Goal: Check status: Check status

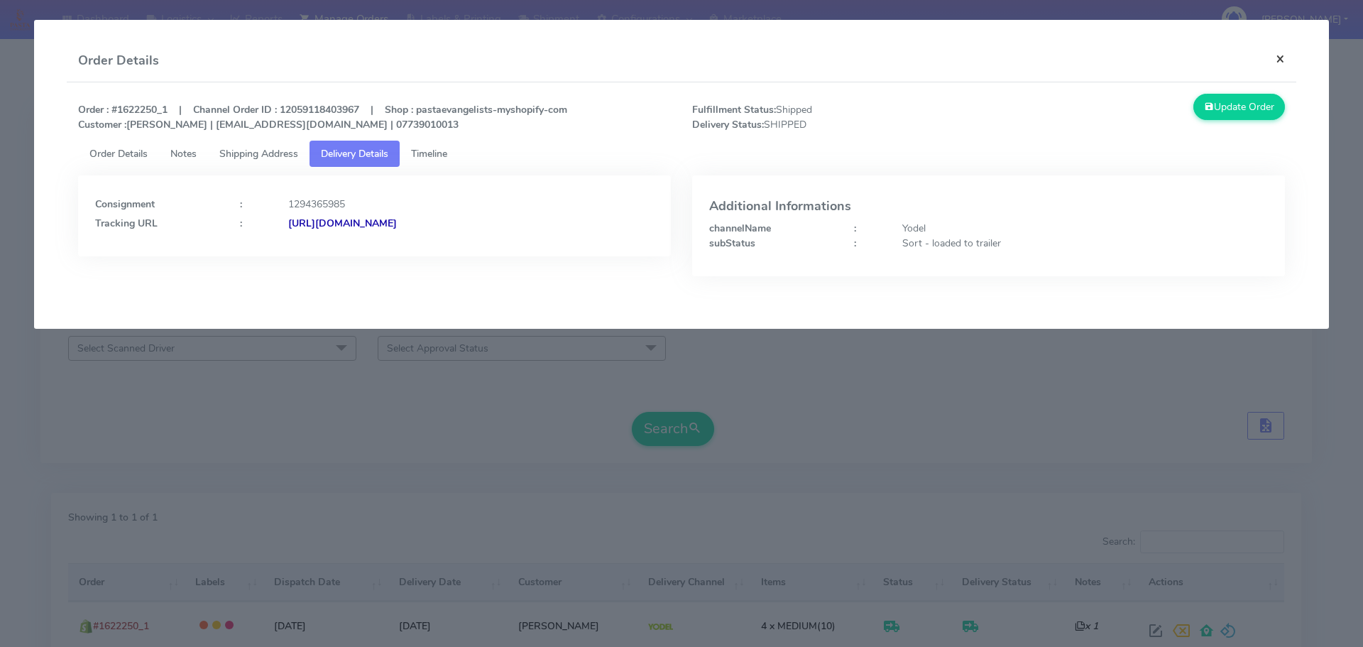
click at [1271, 62] on button "×" at bounding box center [1280, 59] width 32 height 38
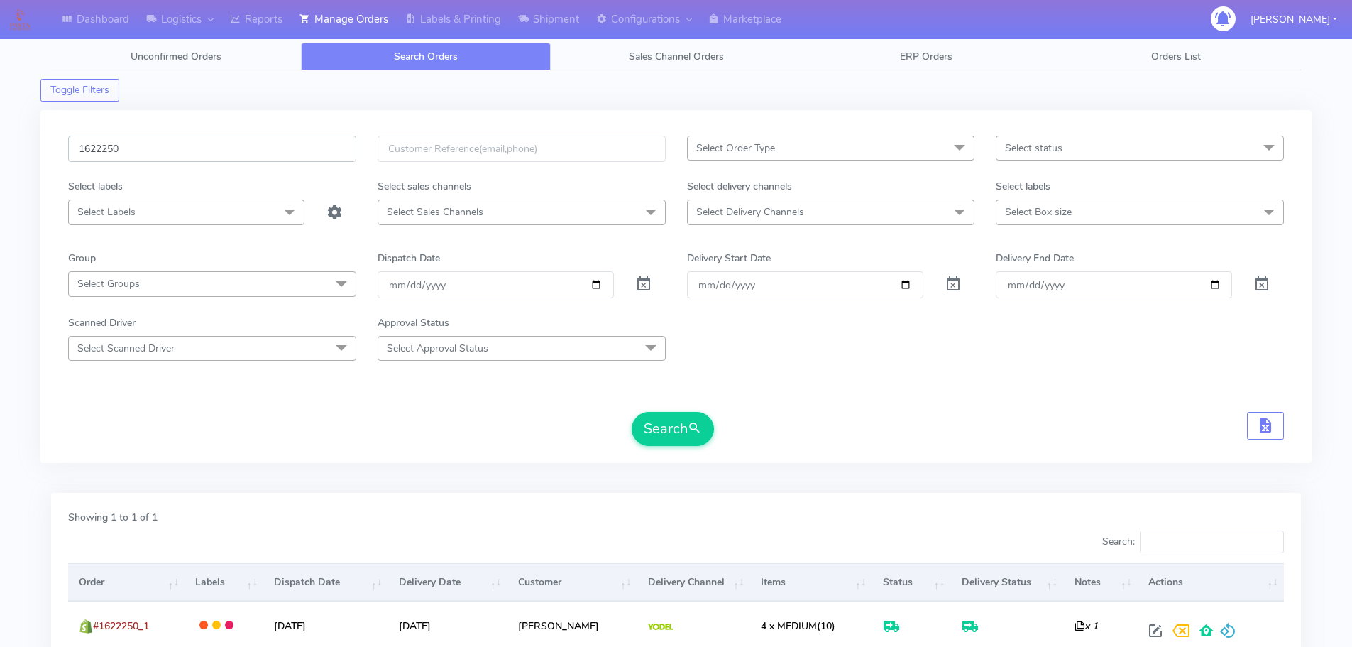
click at [171, 149] on input "1622250" at bounding box center [212, 149] width 288 height 26
paste input "468"
type input "1622468"
click at [640, 283] on span at bounding box center [643, 286] width 17 height 13
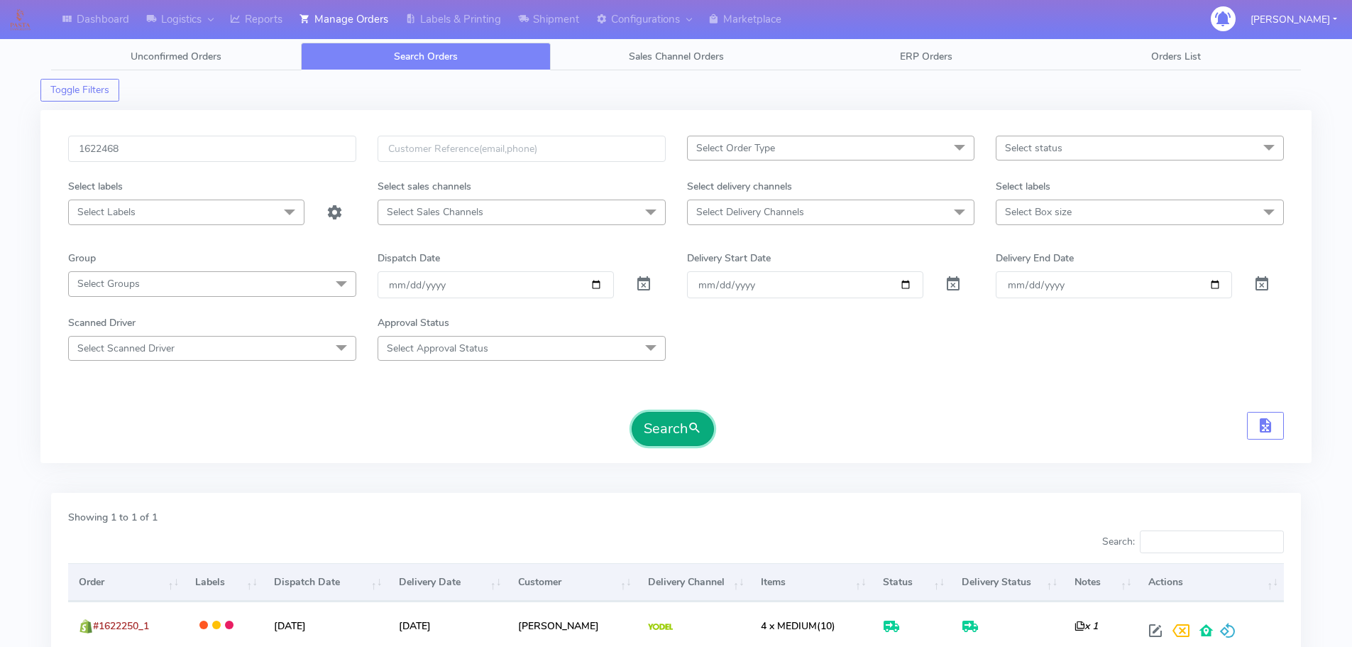
click at [665, 441] on button "Search" at bounding box center [673, 429] width 82 height 34
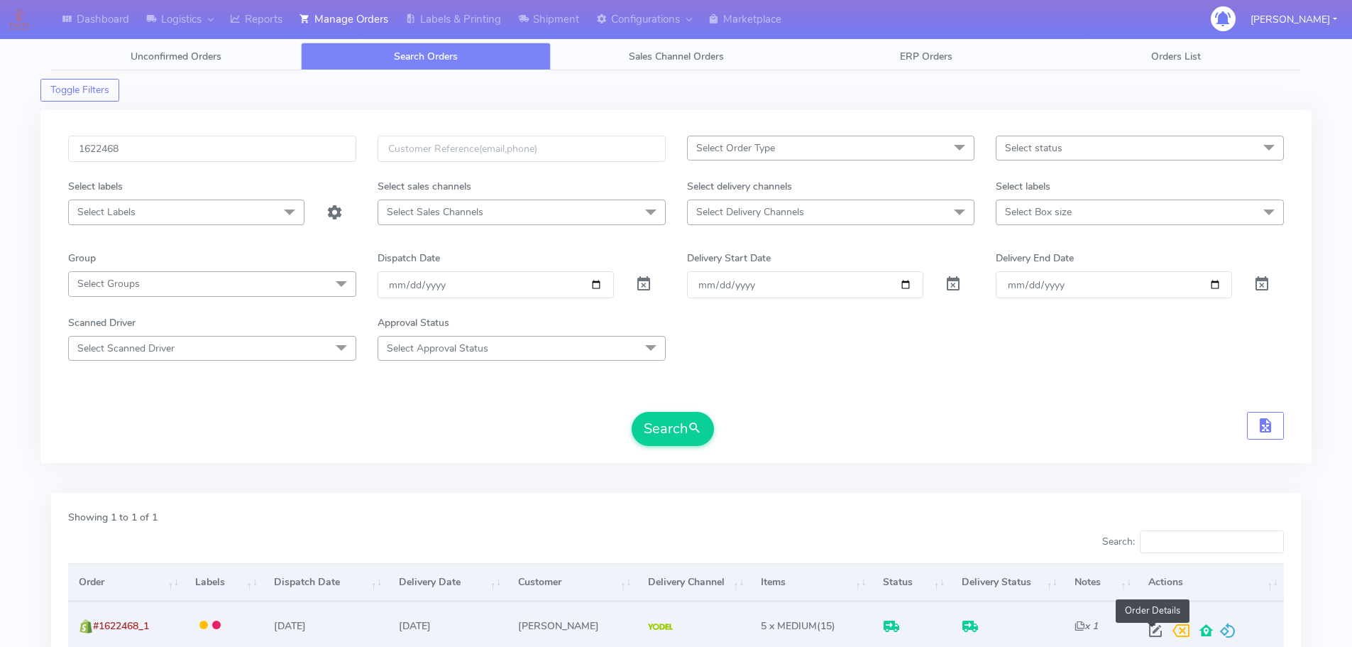
click at [1152, 627] on span at bounding box center [1156, 633] width 26 height 13
select select "5"
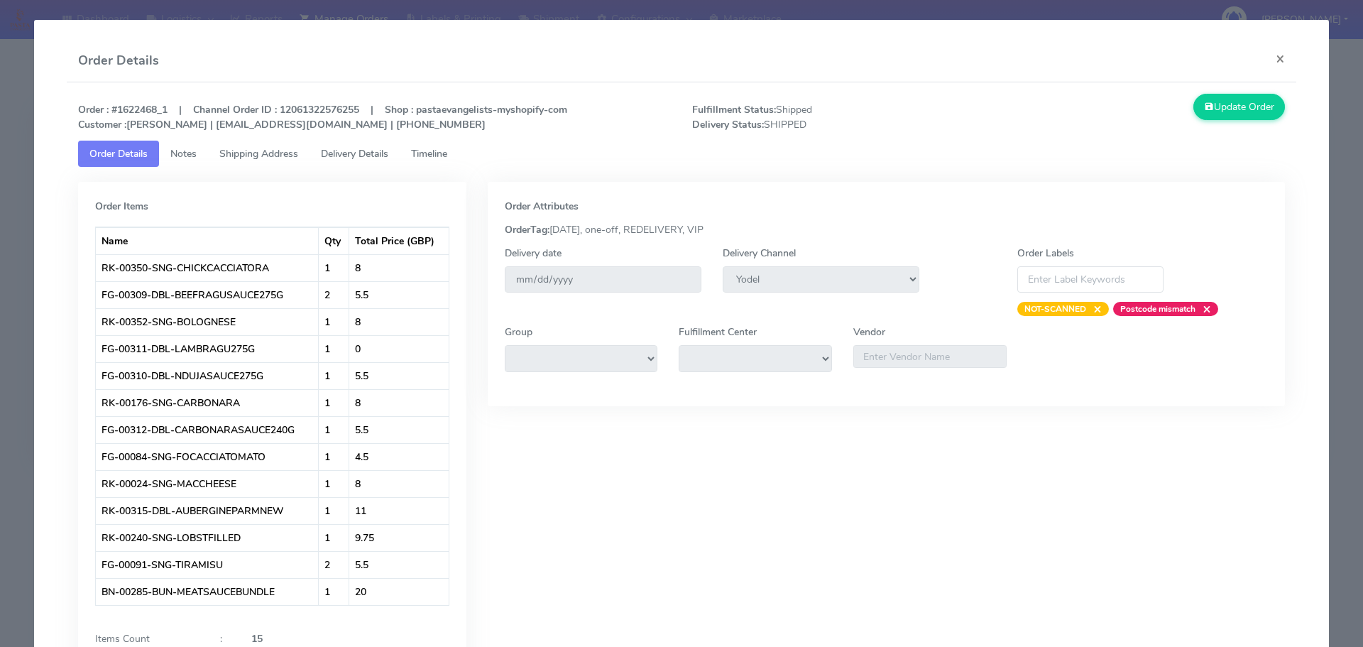
click at [435, 131] on p "Order : #1622468_1 | Channel Order ID : 12061322576255 | Shop : pastaevangelist…" at bounding box center [374, 117] width 614 height 30
click at [445, 150] on span "Timeline" at bounding box center [429, 153] width 36 height 13
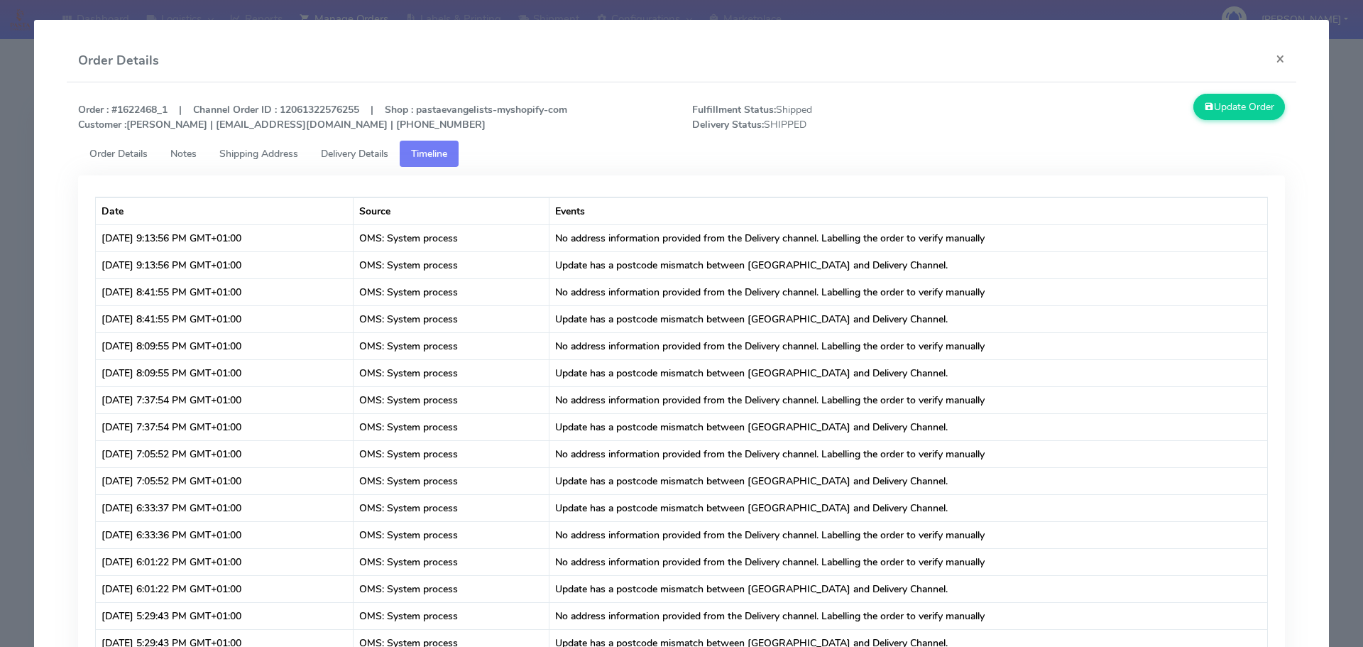
click at [285, 159] on span "Shipping Address" at bounding box center [258, 153] width 79 height 13
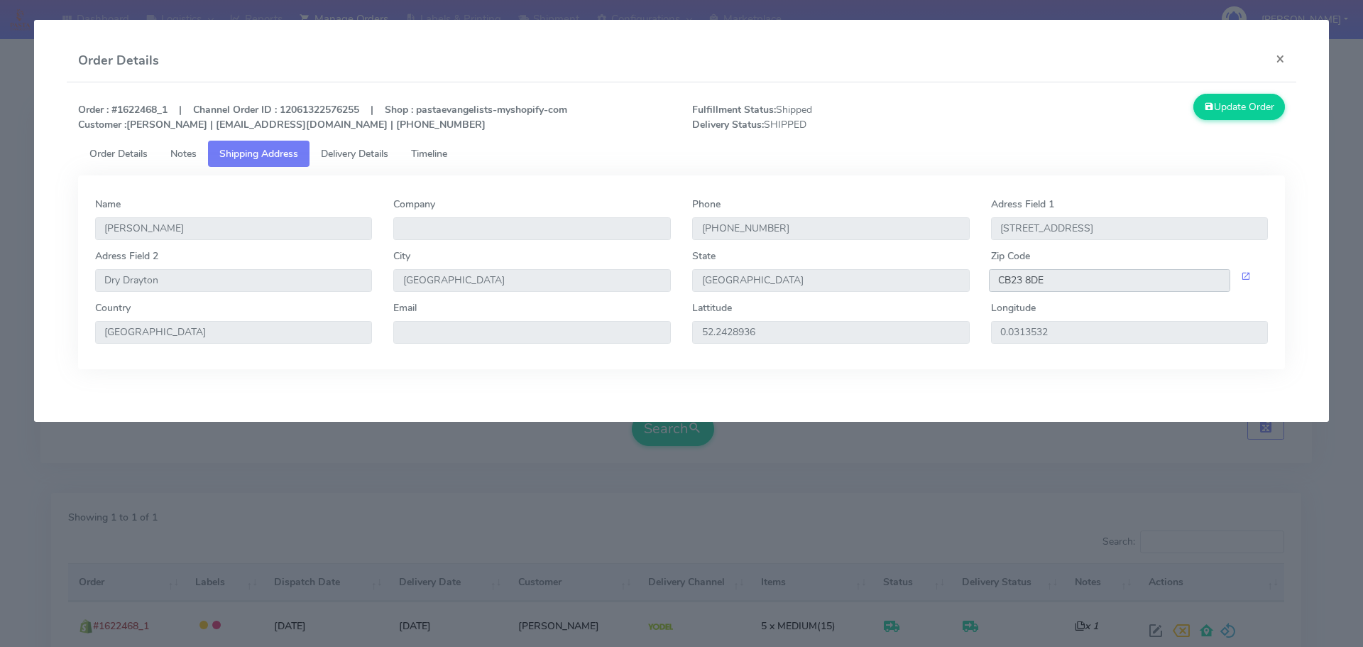
drag, startPoint x: 1063, startPoint y: 282, endPoint x: 978, endPoint y: 295, distance: 85.4
click at [978, 295] on div "Adress Field [STREET_ADDRESS]" at bounding box center [681, 274] width 1195 height 52
click at [319, 155] on link "Delivery Details" at bounding box center [355, 154] width 90 height 26
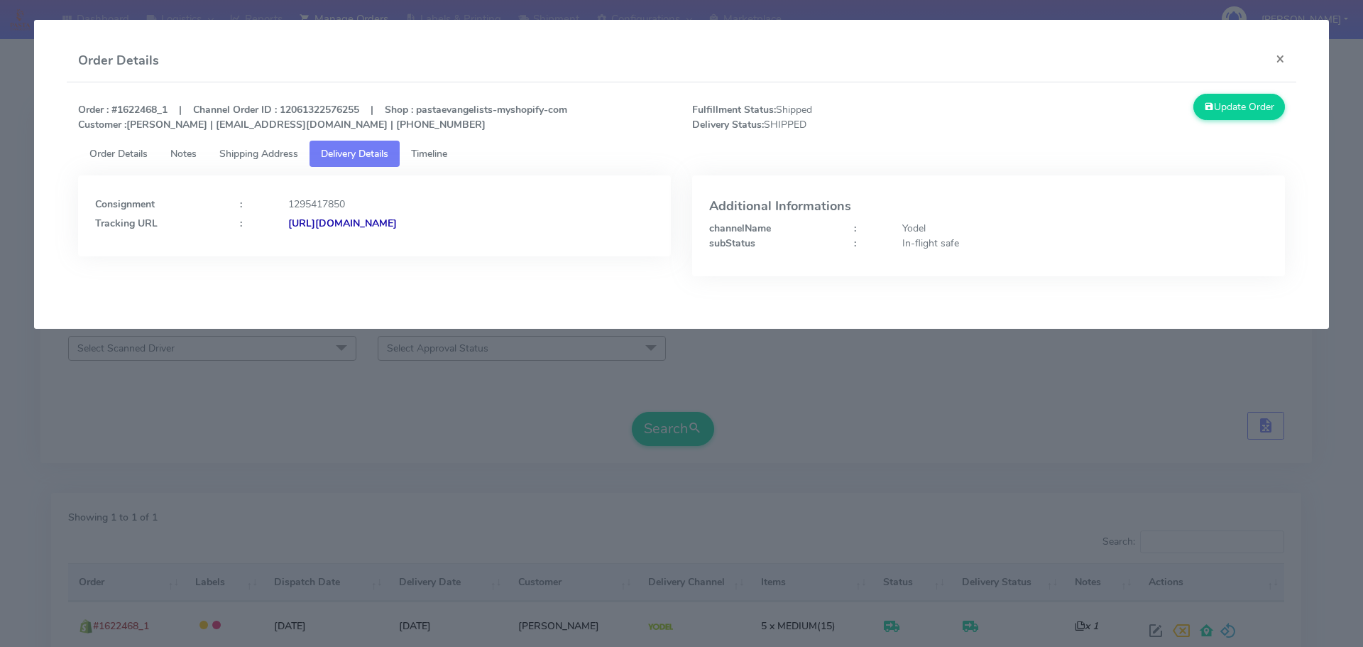
click at [397, 224] on strong "[URL][DOMAIN_NAME]" at bounding box center [342, 223] width 109 height 13
click at [1276, 60] on button "×" at bounding box center [1280, 59] width 32 height 38
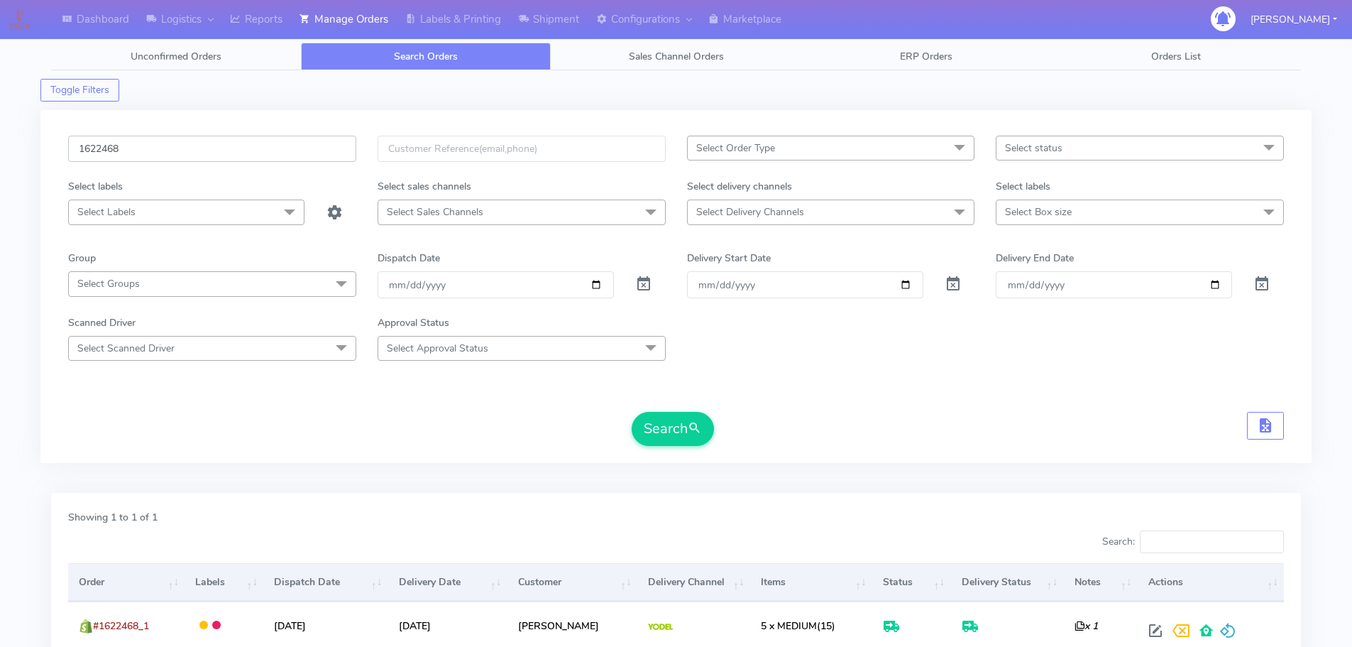
click at [120, 150] on input "1622468" at bounding box center [212, 149] width 288 height 26
click at [120, 152] on input "1622468" at bounding box center [212, 149] width 288 height 26
